Goal: Check status: Check status

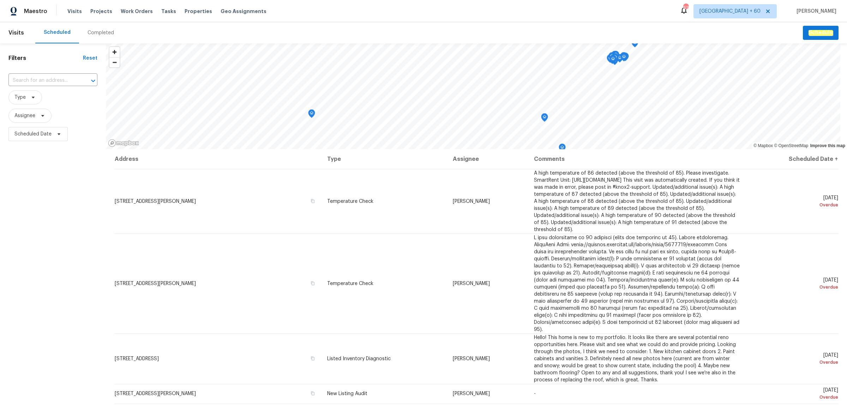
click at [99, 31] on div "Completed" at bounding box center [101, 32] width 26 height 7
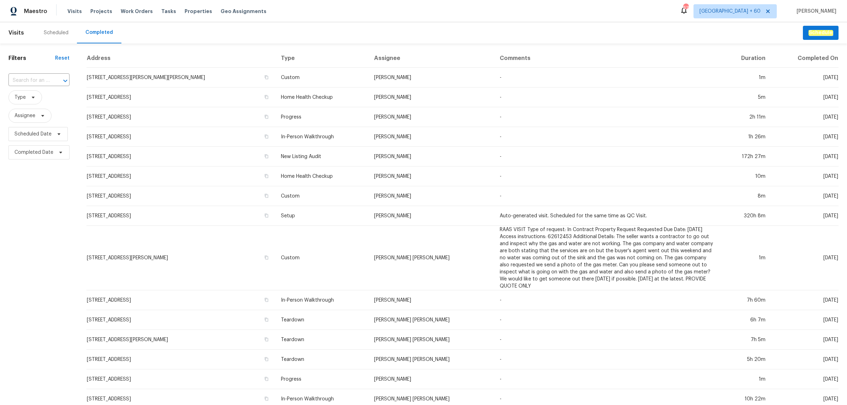
click at [46, 81] on input "text" at bounding box center [28, 80] width 41 height 11
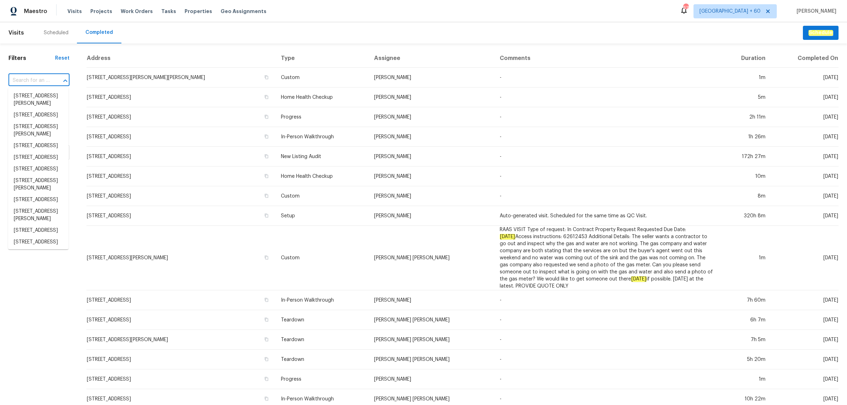
paste input "[STREET_ADDRESS]"
type input "[STREET_ADDRESS]"
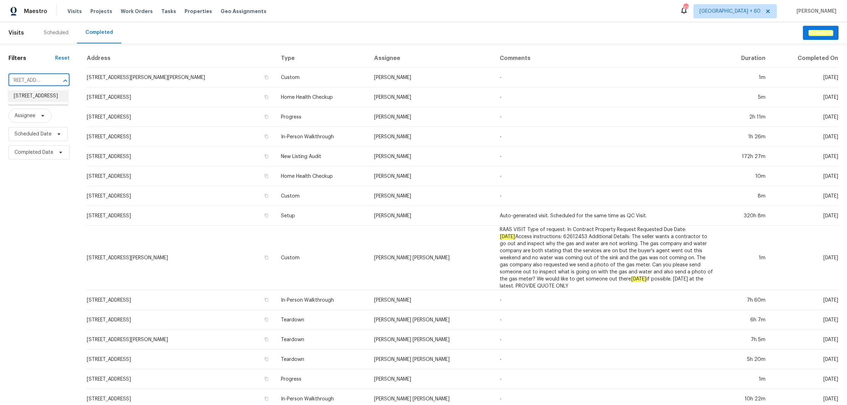
click at [40, 96] on li "[STREET_ADDRESS]" at bounding box center [38, 96] width 60 height 12
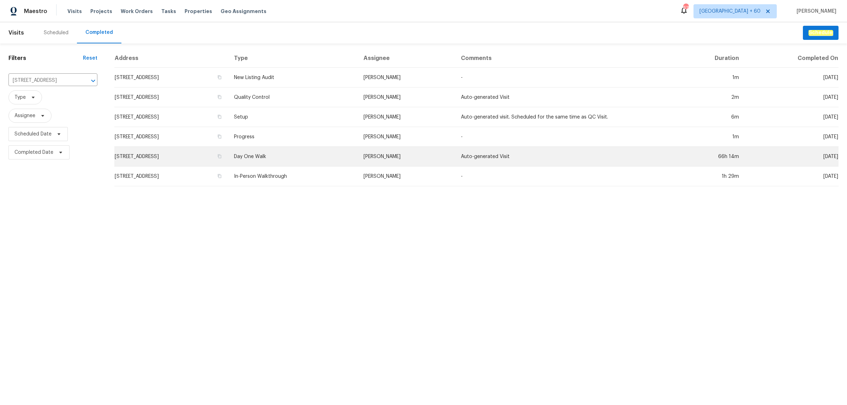
click at [327, 154] on td "Day One Walk" at bounding box center [293, 157] width 130 height 20
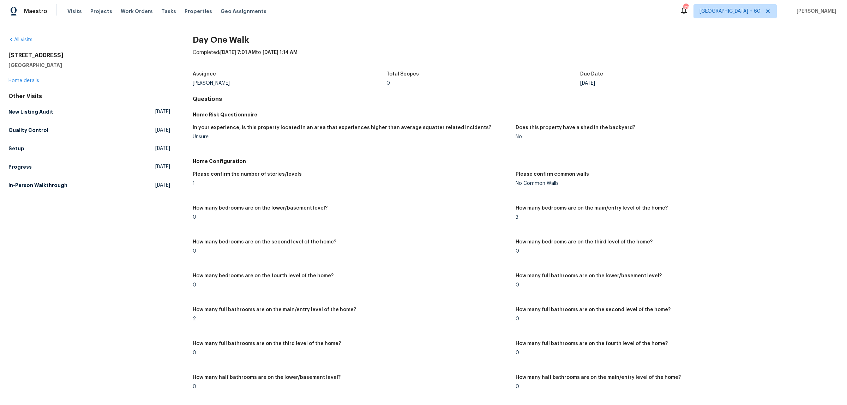
scroll to position [939, 0]
